Goal: Navigation & Orientation: Find specific page/section

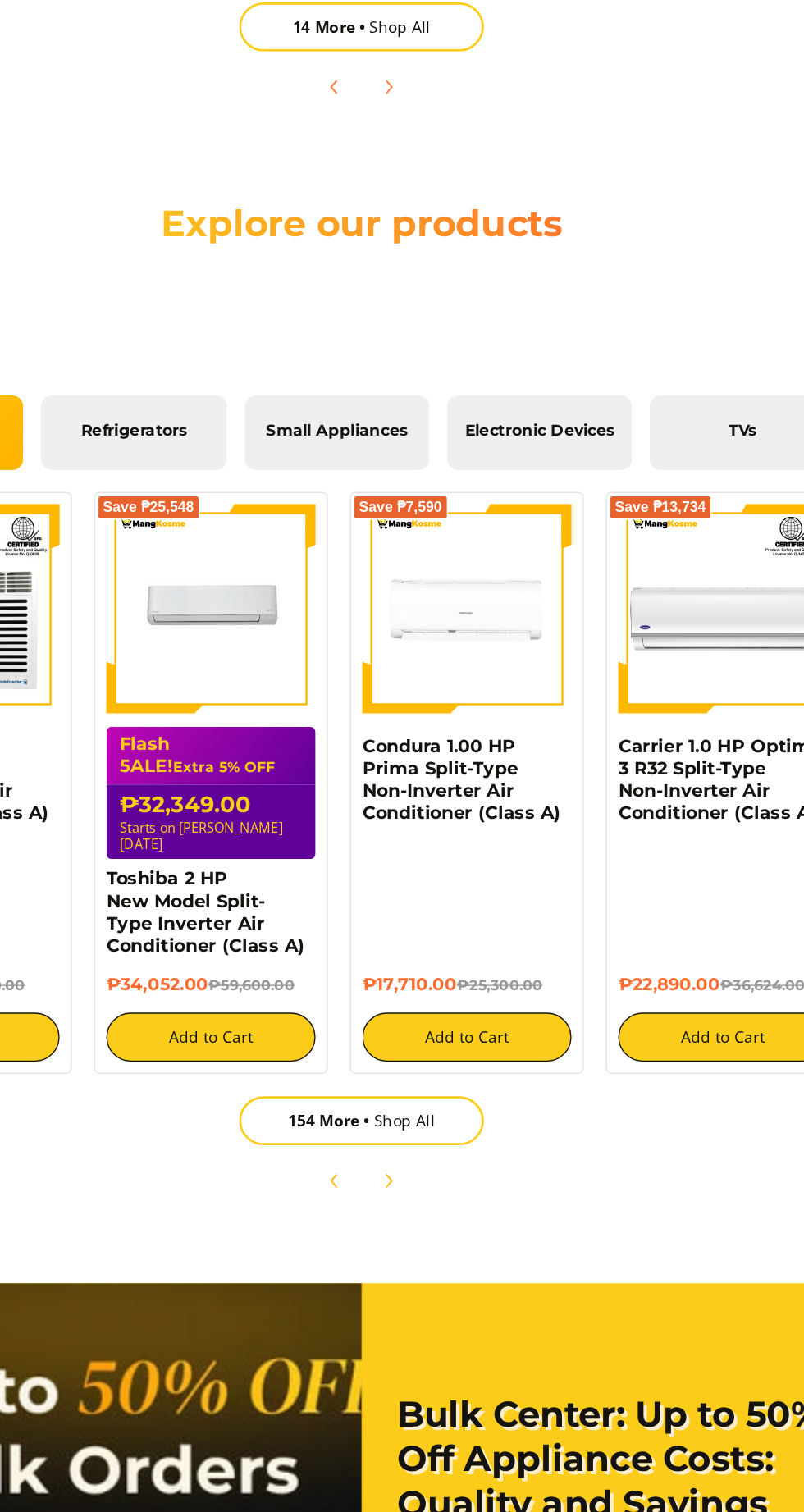
click at [682, 572] on span "TVs" at bounding box center [682, 564] width 111 height 15
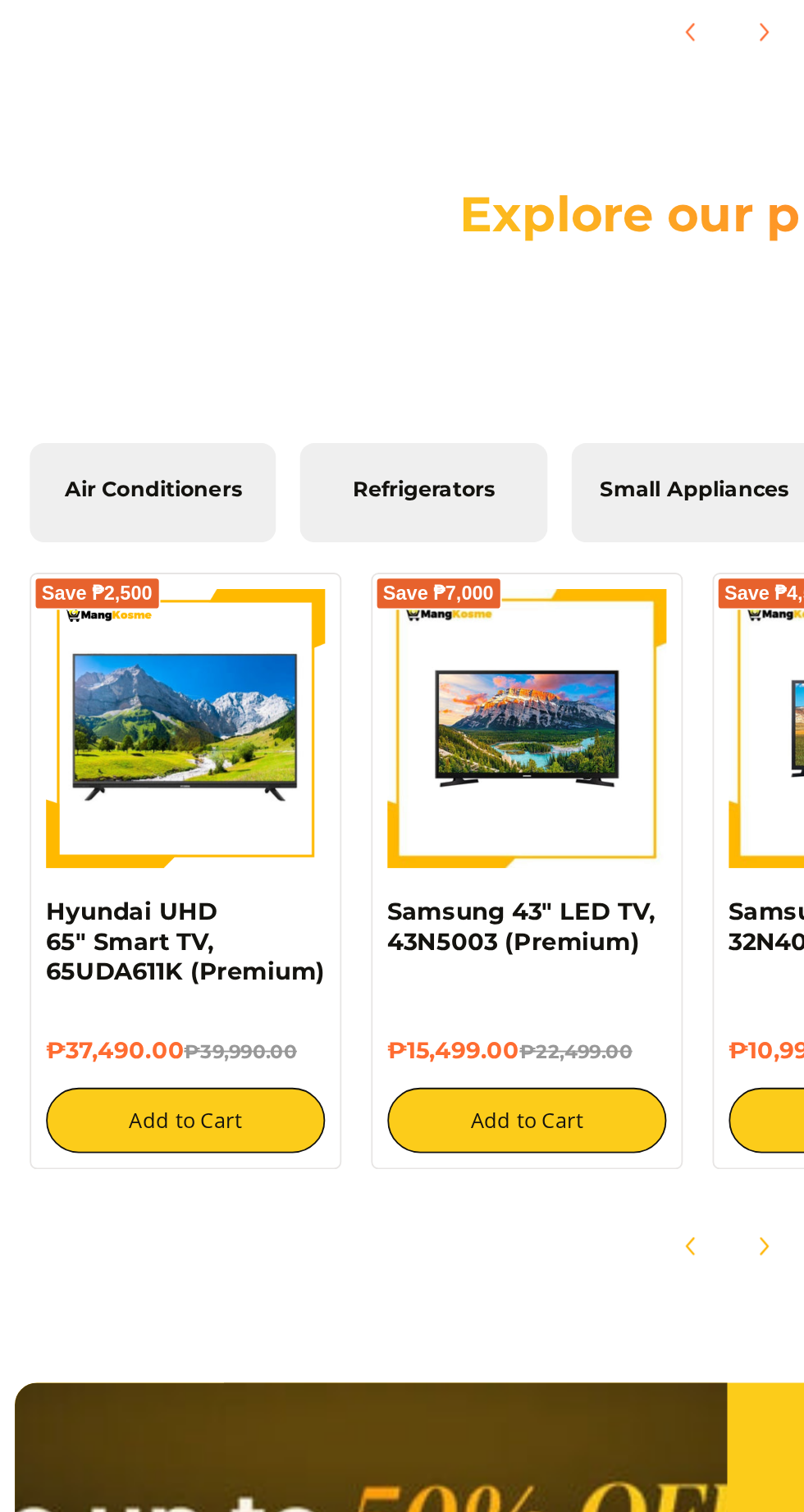
scroll to position [0, 510]
